Goal: Answer question/provide support

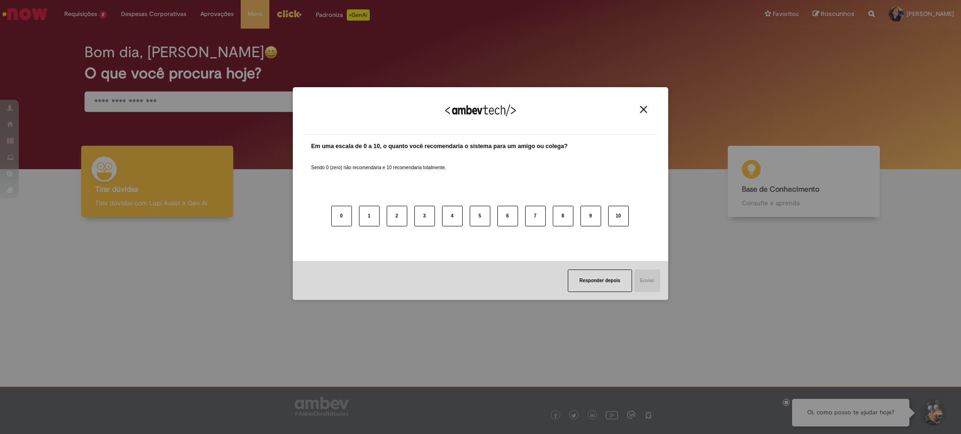
click at [648, 103] on div "Agradecemos seu feedback!" at bounding box center [480, 117] width 353 height 37
click at [644, 110] on img "Close" at bounding box center [643, 109] width 7 height 7
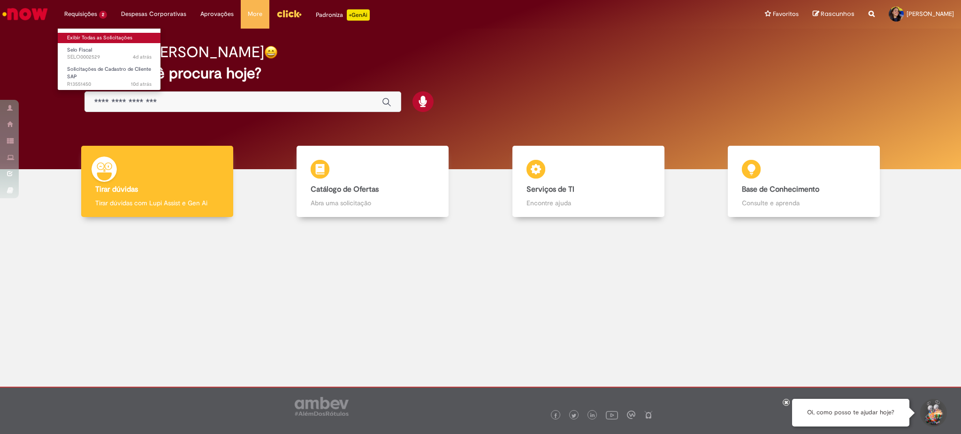
click at [96, 40] on link "Exibir Todas as Solicitações" at bounding box center [109, 38] width 103 height 10
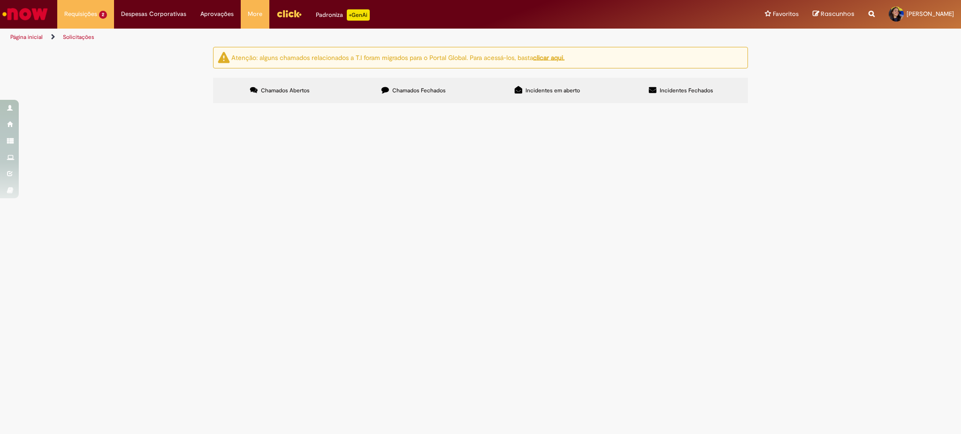
click at [0, 0] on span "Boa tarde Estou tentando emitir uma nota para esse cliente 321534 e esta inform…" at bounding box center [0, 0] width 0 height 0
click at [0, 0] on td "Solicitações de Cadastro de Cliente SAP" at bounding box center [0, 0] width 0 height 0
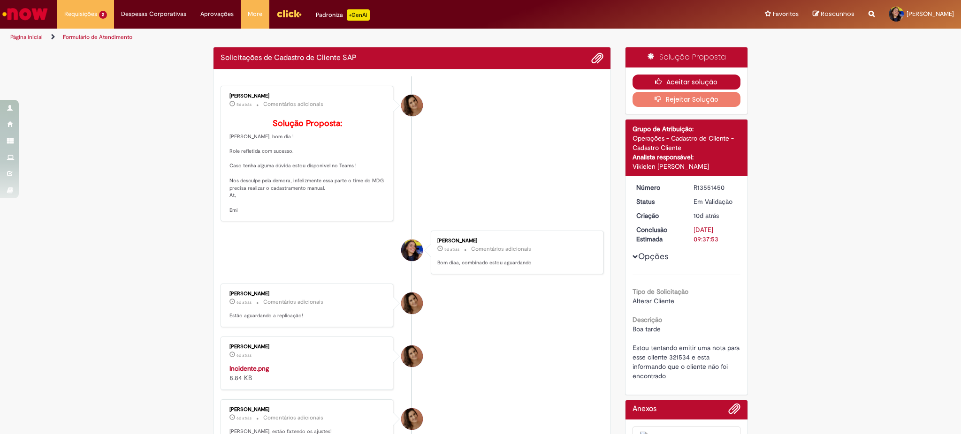
click at [646, 83] on button "Aceitar solução" at bounding box center [686, 82] width 108 height 15
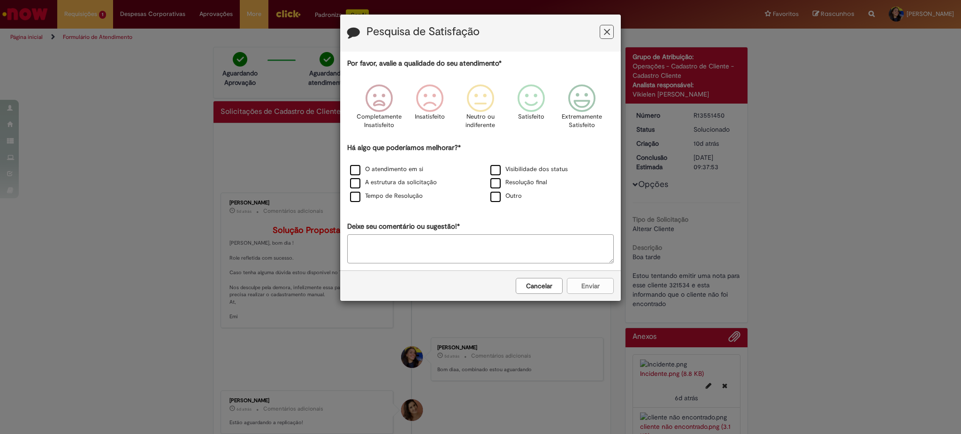
click at [608, 29] on icon "Feedback" at bounding box center [607, 32] width 6 height 10
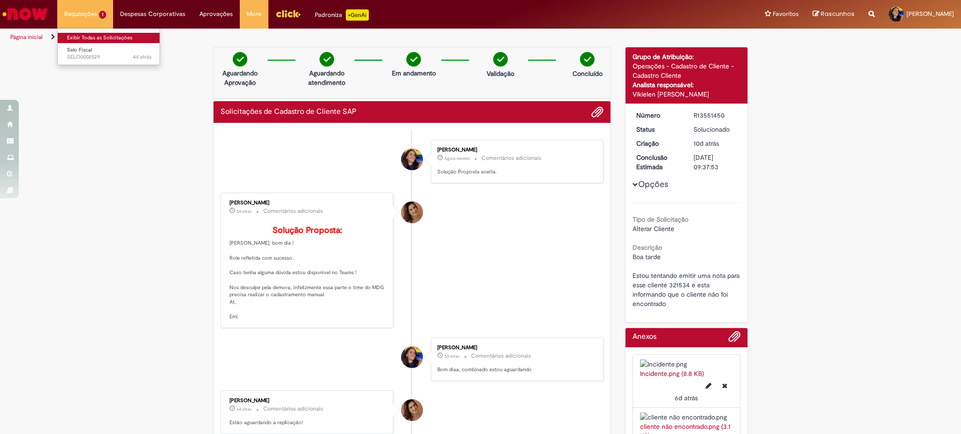
click at [79, 33] on link "Exibir Todas as Solicitações" at bounding box center [109, 38] width 103 height 10
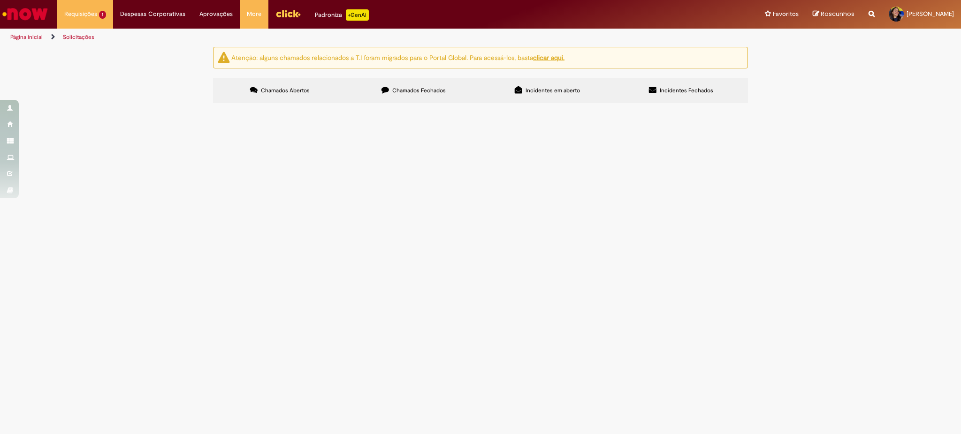
click at [0, 0] on button at bounding box center [0, 0] width 0 height 0
click at [0, 0] on span "Boa tarde Por gentileza revisar o selo de Venda de [PERSON_NAME]" at bounding box center [0, 0] width 0 height 0
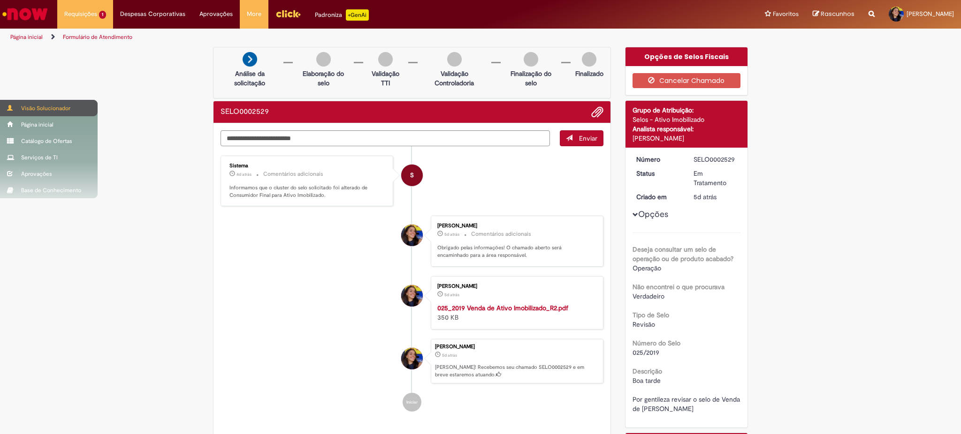
click at [11, 113] on div "Visão Solucionador" at bounding box center [49, 108] width 98 height 16
